Goal: Check status: Check status

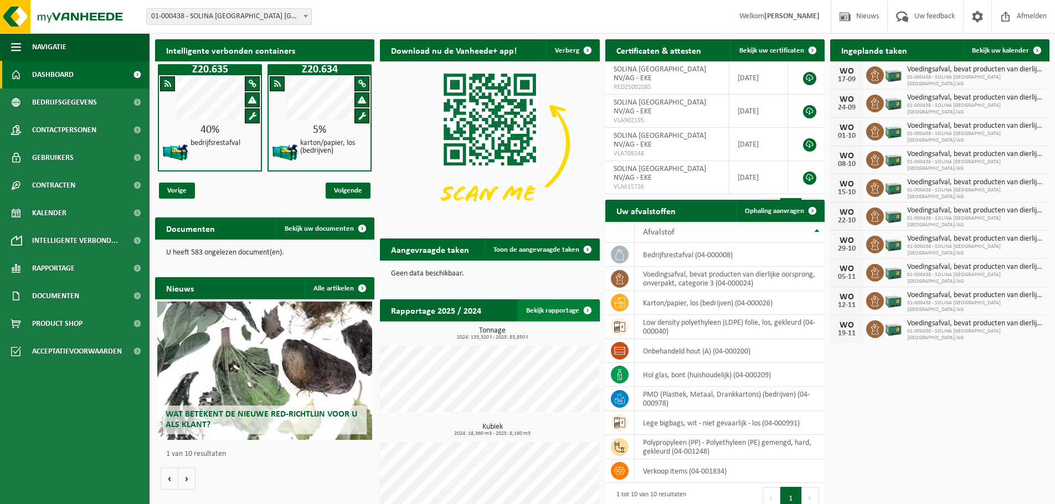
click at [559, 311] on link "Bekijk rapportage" at bounding box center [557, 311] width 81 height 22
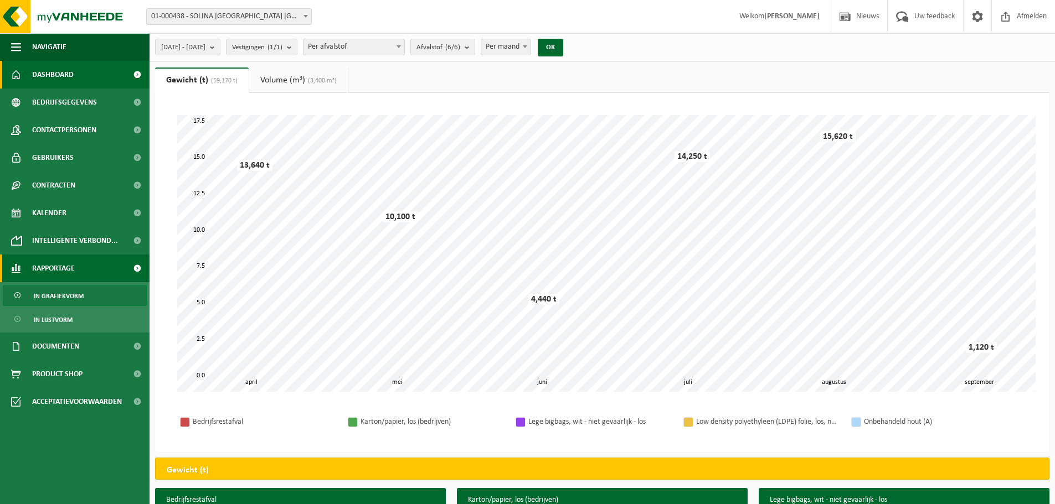
click at [41, 69] on span "Dashboard" at bounding box center [53, 75] width 42 height 28
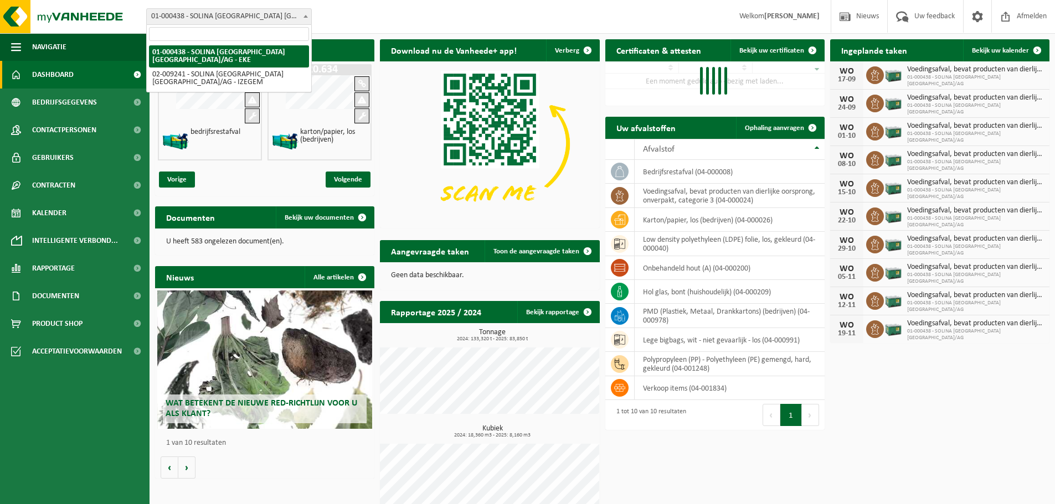
click at [305, 14] on span at bounding box center [305, 16] width 11 height 14
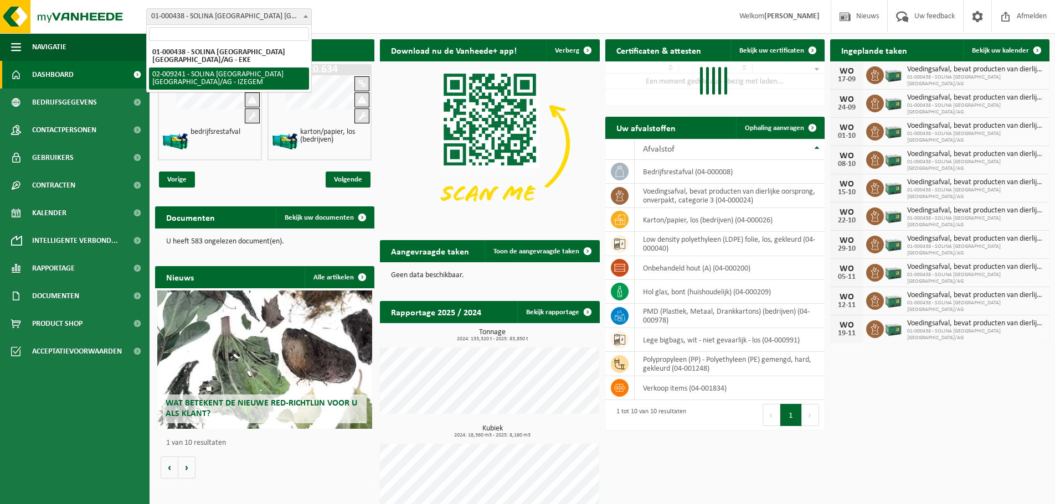
select select "13150"
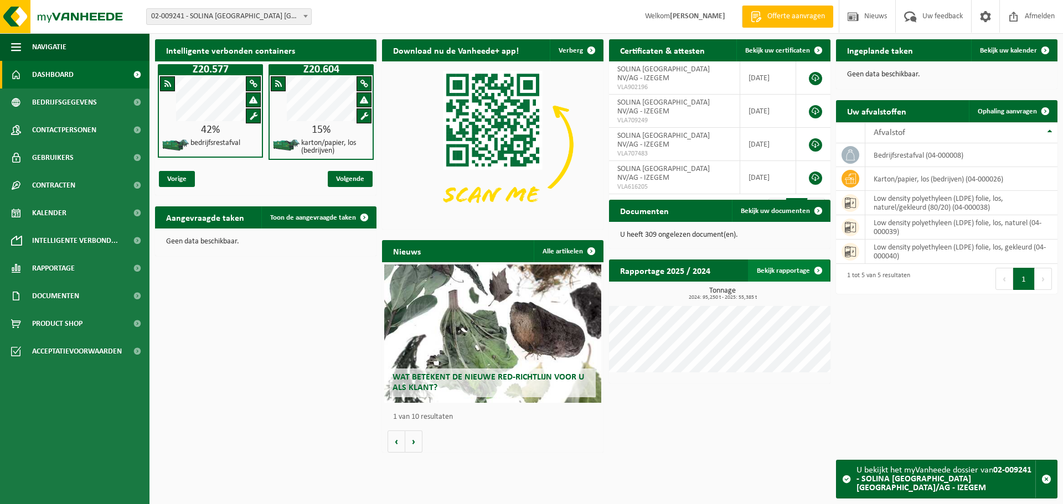
click at [784, 272] on link "Bekijk rapportage" at bounding box center [788, 271] width 81 height 22
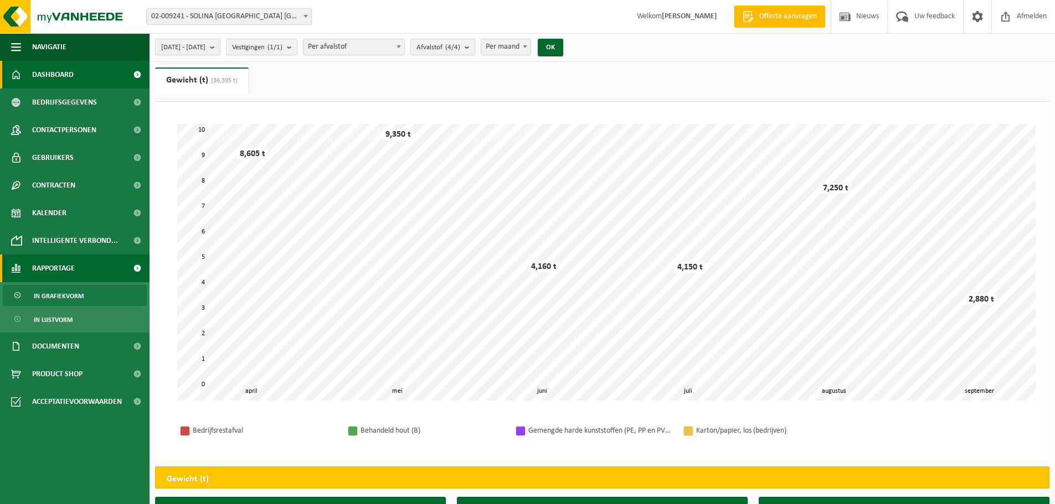
click at [45, 70] on span "Dashboard" at bounding box center [53, 75] width 42 height 28
